Goal: Task Accomplishment & Management: Manage account settings

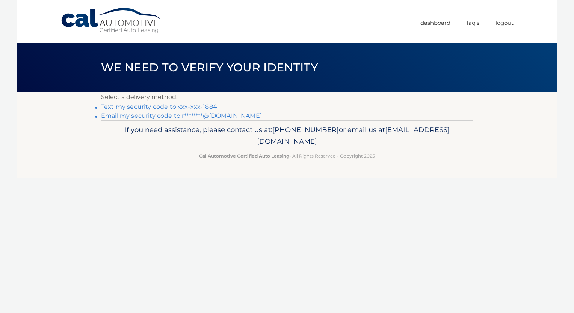
click at [191, 107] on link "Text my security code to xxx-xxx-1884" at bounding box center [159, 106] width 116 height 7
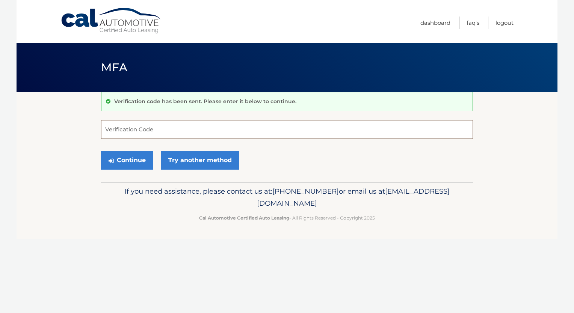
click at [173, 127] on input "Verification Code" at bounding box center [287, 129] width 372 height 19
type input "528220"
click at [138, 157] on button "Continue" at bounding box center [127, 160] width 52 height 19
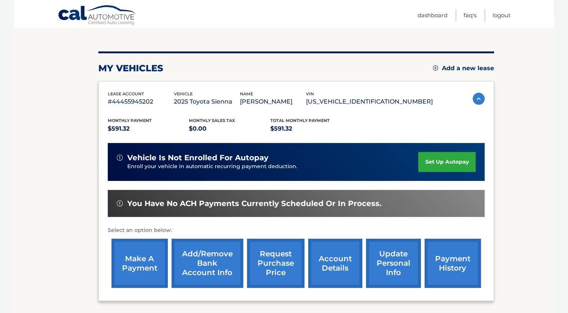
scroll to position [75, 0]
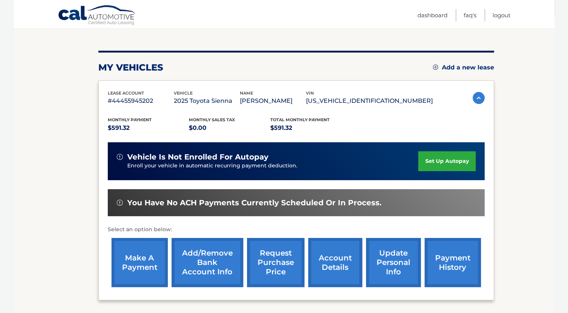
click at [130, 260] on link "make a payment" at bounding box center [140, 262] width 56 height 49
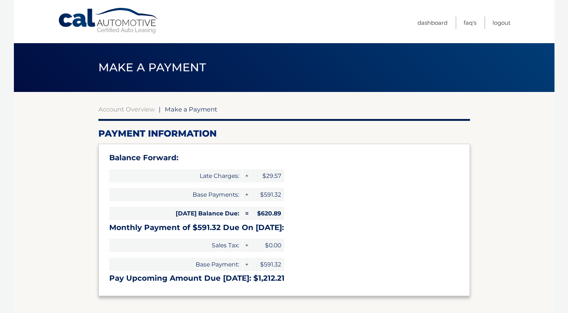
select select "Mzc2M2RhMGUtZTQwYi00ODdmLTg3MTAtYjA0OWU0ODNjZjI3"
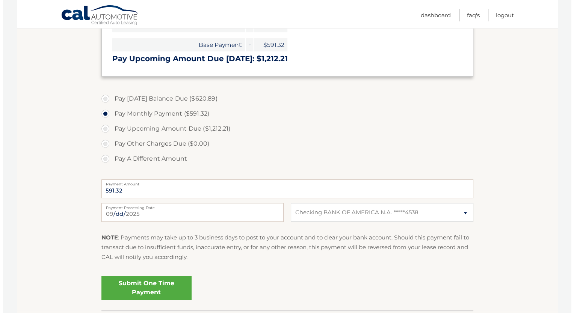
scroll to position [225, 0]
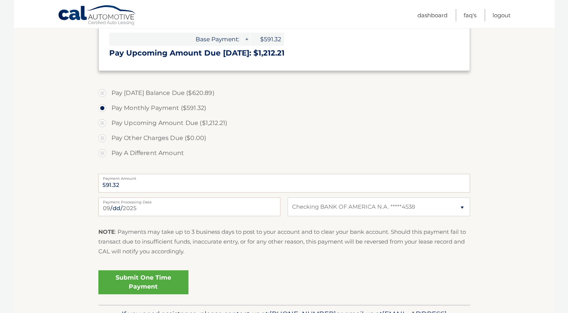
click at [157, 283] on link "Submit One Time Payment" at bounding box center [143, 282] width 90 height 24
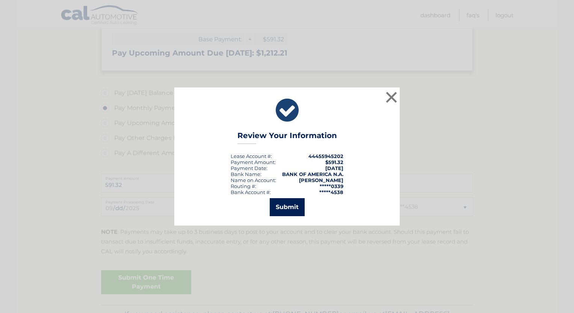
click at [279, 209] on button "Submit" at bounding box center [287, 207] width 35 height 18
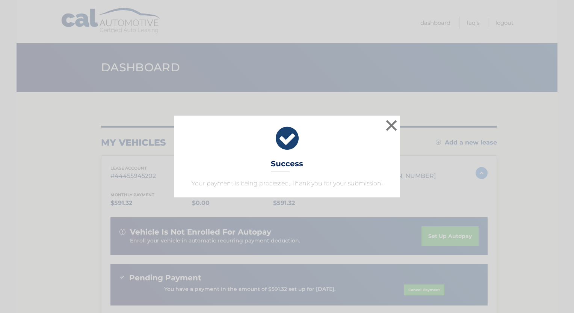
click at [279, 209] on div "× Success Your payment is being processed. Thank you for your submission. Loadi…" at bounding box center [287, 156] width 574 height 313
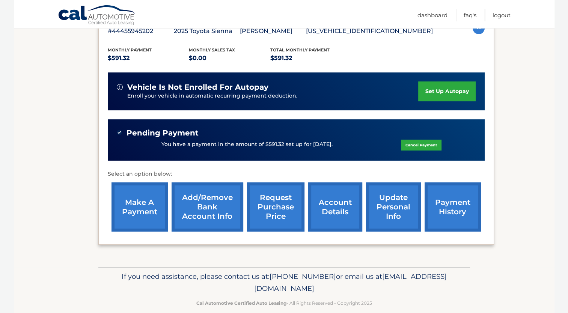
scroll to position [155, 0]
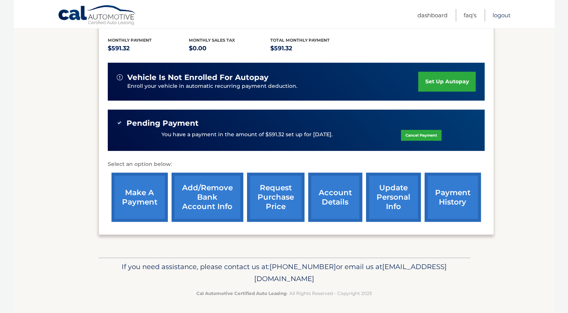
click at [503, 17] on link "Logout" at bounding box center [502, 15] width 18 height 12
